Goal: Task Accomplishment & Management: Use online tool/utility

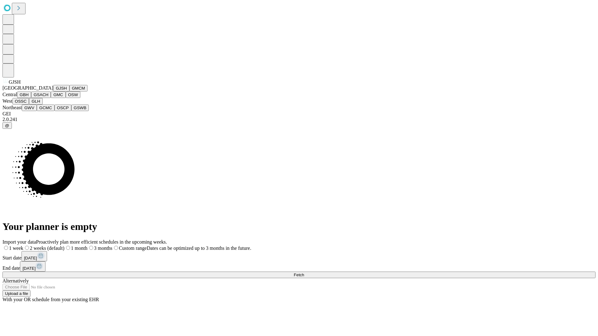
click at [53, 92] on button "GJSH" at bounding box center [61, 88] width 16 height 7
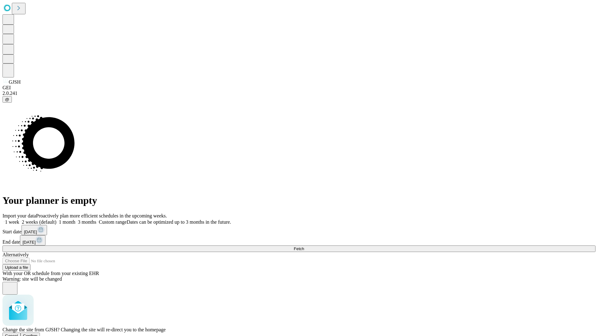
click at [38, 334] on span "Confirm" at bounding box center [30, 336] width 15 height 5
click at [75, 219] on label "1 month" at bounding box center [65, 221] width 19 height 5
click at [304, 246] on span "Fetch" at bounding box center [298, 248] width 10 height 5
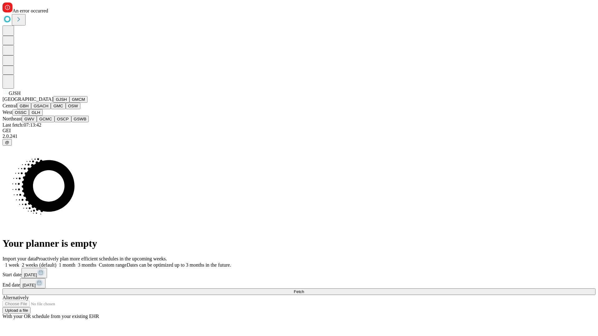
click at [69, 103] on button "GMCM" at bounding box center [78, 99] width 18 height 7
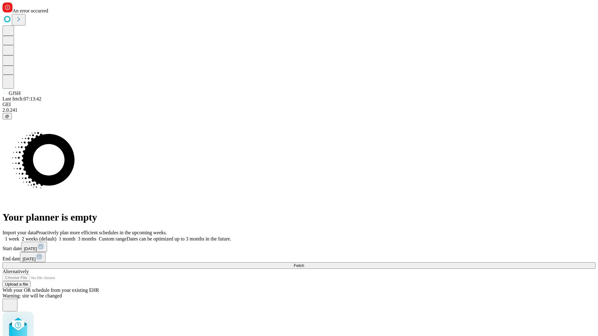
click at [75, 236] on label "1 month" at bounding box center [65, 238] width 19 height 5
click at [304, 263] on span "Fetch" at bounding box center [298, 265] width 10 height 5
click at [75, 236] on label "1 month" at bounding box center [65, 238] width 19 height 5
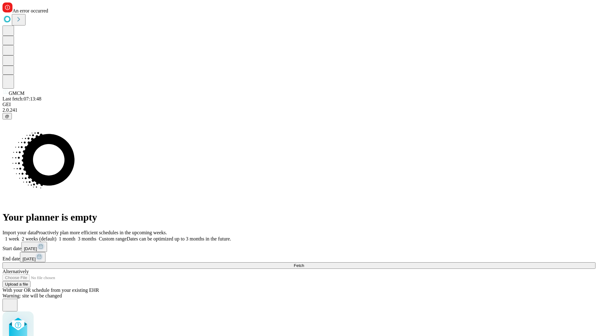
click at [304, 263] on span "Fetch" at bounding box center [298, 265] width 10 height 5
click at [75, 236] on label "1 month" at bounding box center [65, 238] width 19 height 5
click at [304, 263] on span "Fetch" at bounding box center [298, 265] width 10 height 5
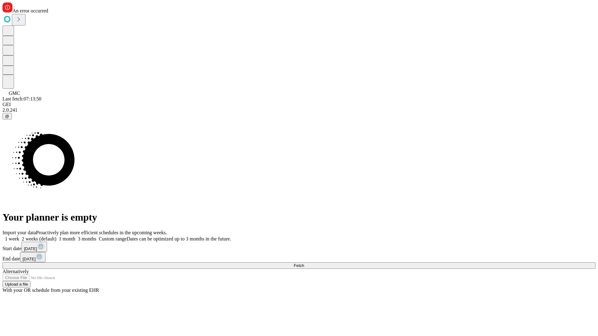
click at [75, 236] on label "1 month" at bounding box center [65, 238] width 19 height 5
click at [304, 263] on span "Fetch" at bounding box center [298, 265] width 10 height 5
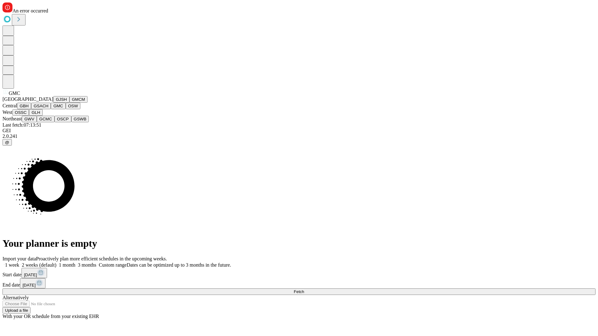
click at [66, 109] on button "OSW" at bounding box center [73, 106] width 15 height 7
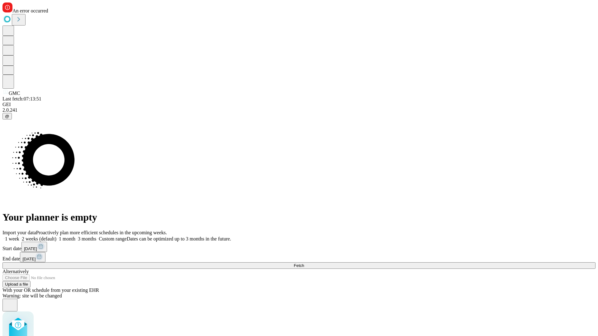
click at [75, 236] on label "1 month" at bounding box center [65, 238] width 19 height 5
click at [304, 263] on span "Fetch" at bounding box center [298, 265] width 10 height 5
click at [75, 236] on label "1 month" at bounding box center [65, 238] width 19 height 5
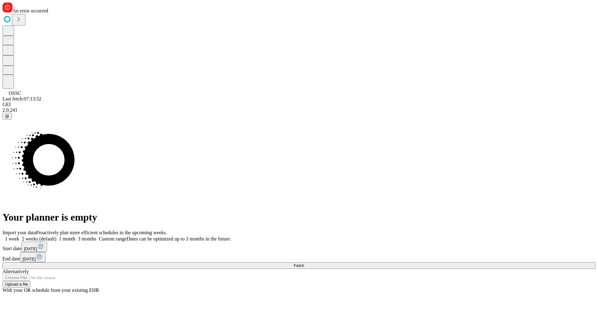
click at [304, 263] on span "Fetch" at bounding box center [298, 265] width 10 height 5
click at [75, 236] on label "1 month" at bounding box center [65, 238] width 19 height 5
click at [304, 263] on span "Fetch" at bounding box center [298, 265] width 10 height 5
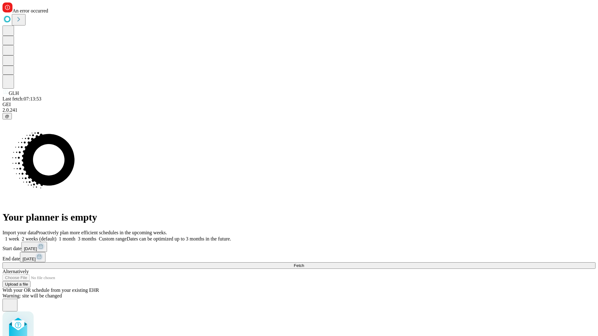
click at [75, 236] on label "1 month" at bounding box center [65, 238] width 19 height 5
click at [304, 263] on span "Fetch" at bounding box center [298, 265] width 10 height 5
